Goal: Entertainment & Leisure: Consume media (video, audio)

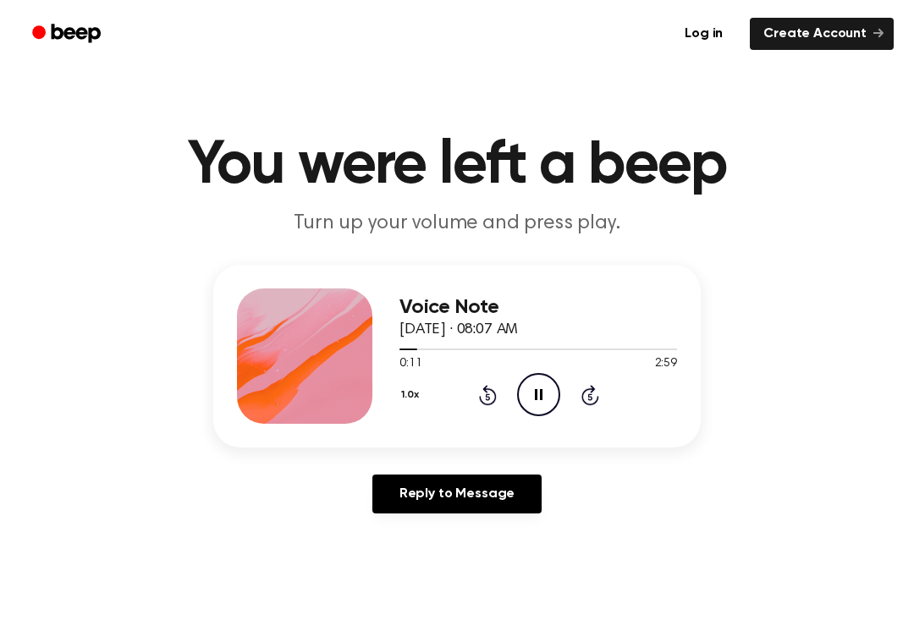
click at [549, 395] on icon "Pause Audio" at bounding box center [538, 394] width 43 height 43
click at [536, 394] on icon at bounding box center [539, 394] width 9 height 11
click at [543, 395] on icon at bounding box center [539, 394] width 9 height 11
click at [545, 389] on icon "Pause Audio" at bounding box center [538, 394] width 43 height 43
click at [541, 400] on icon "Play Audio" at bounding box center [538, 394] width 43 height 43
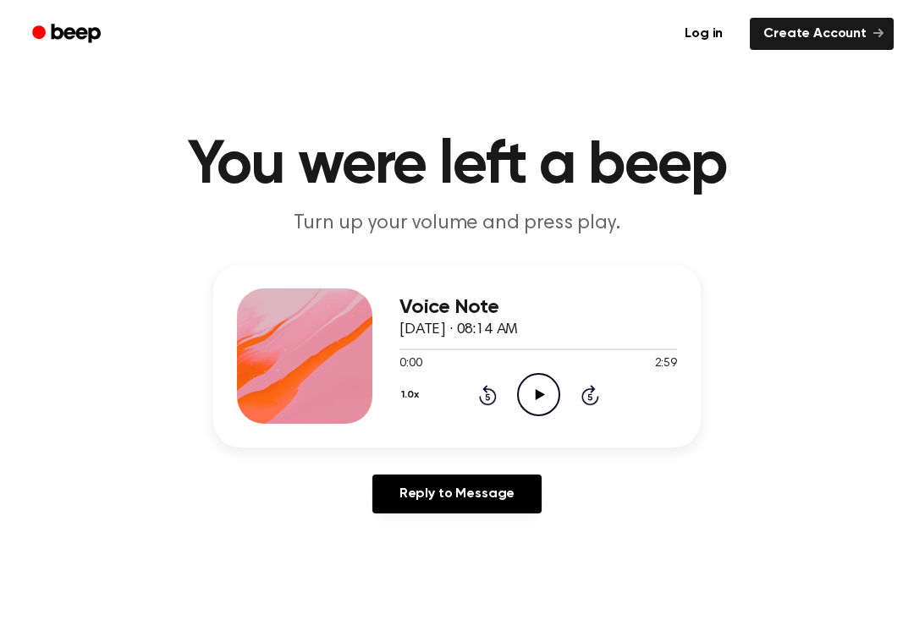
click at [530, 400] on icon "Play Audio" at bounding box center [538, 394] width 43 height 43
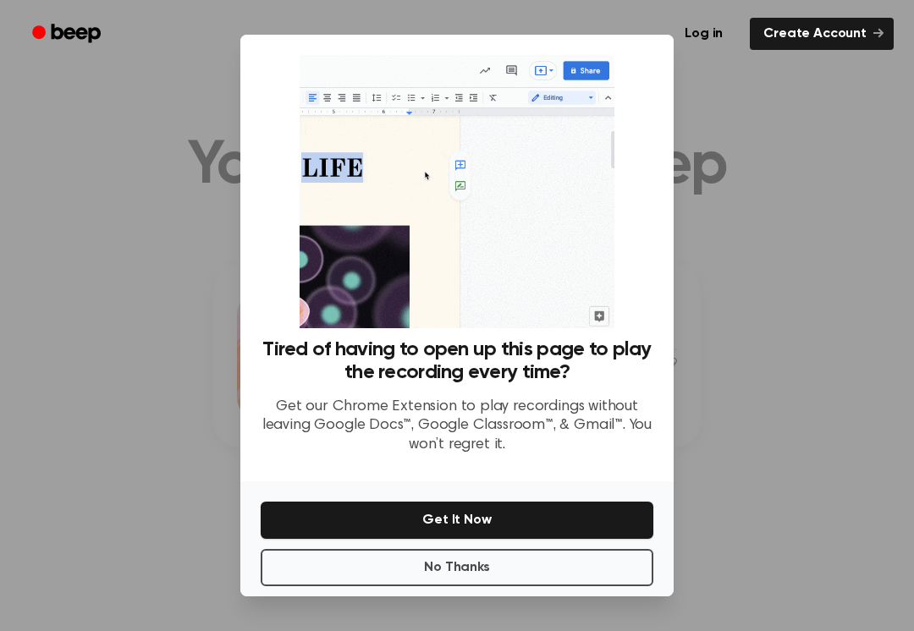
click at [322, 579] on button "No Thanks" at bounding box center [457, 567] width 393 height 37
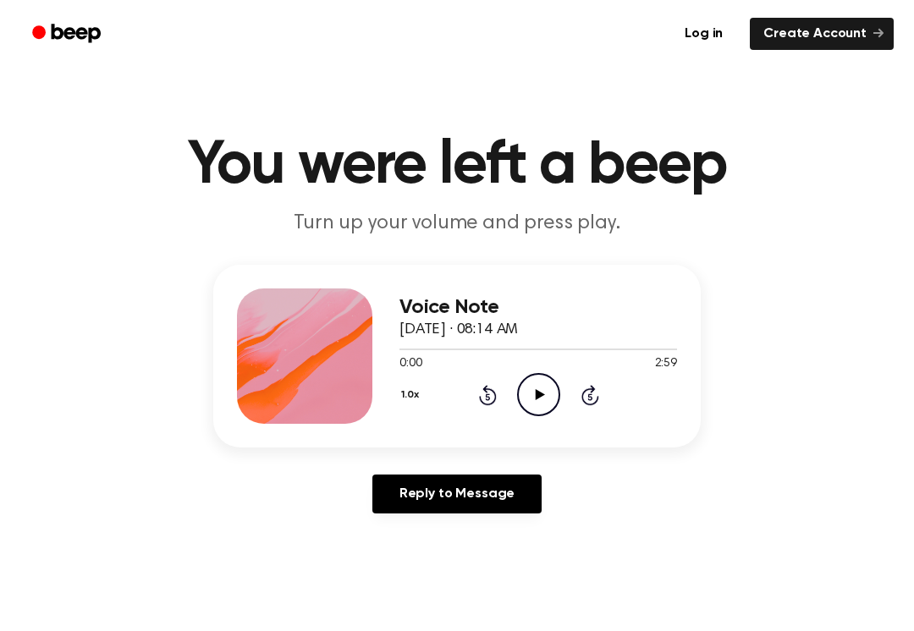
click at [538, 389] on icon "Play Audio" at bounding box center [538, 394] width 43 height 43
click at [482, 386] on icon "Rewind 5 seconds" at bounding box center [487, 395] width 19 height 22
click at [494, 400] on icon at bounding box center [488, 395] width 18 height 20
click at [542, 403] on icon "Pause Audio" at bounding box center [538, 394] width 43 height 43
click at [536, 401] on icon "Play Audio" at bounding box center [538, 394] width 43 height 43
